Goal: Navigation & Orientation: Find specific page/section

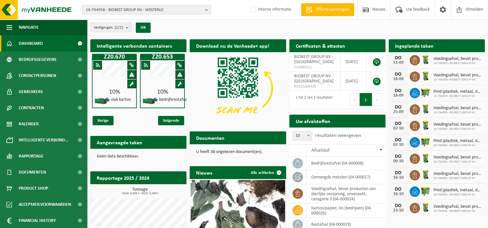
scroll to position [0, 96]
click at [107, 121] on span "Vorige" at bounding box center [103, 120] width 21 height 9
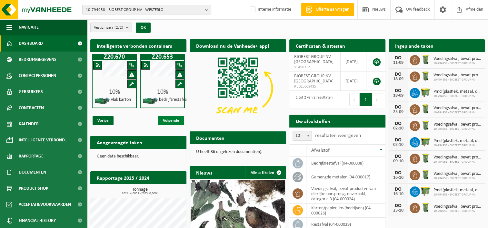
click at [170, 120] on span "Volgende" at bounding box center [171, 120] width 26 height 9
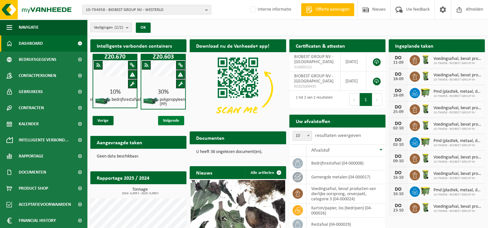
scroll to position [0, 96]
click at [174, 117] on span "Volgende" at bounding box center [171, 120] width 26 height 9
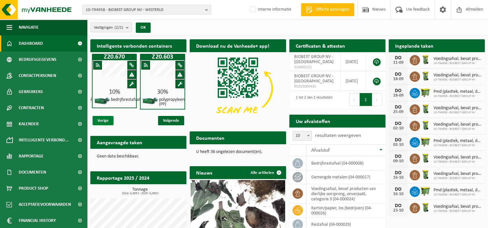
click at [101, 121] on span "Vorige" at bounding box center [103, 120] width 21 height 9
click at [102, 119] on span "Vorige" at bounding box center [103, 120] width 21 height 9
click at [176, 123] on span "Volgende" at bounding box center [171, 120] width 26 height 9
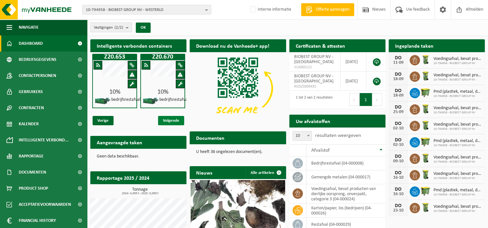
scroll to position [0, 48]
click at [172, 121] on span "Volgende" at bounding box center [171, 120] width 26 height 9
click at [102, 122] on span "Vorige" at bounding box center [103, 120] width 21 height 9
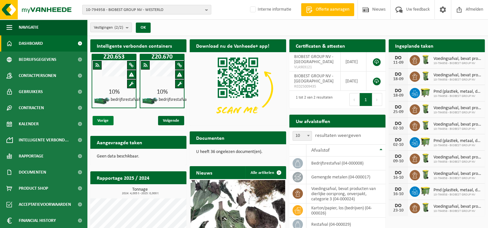
click at [102, 122] on span "Vorige" at bounding box center [103, 120] width 21 height 9
